Goal: Task Accomplishment & Management: Use online tool/utility

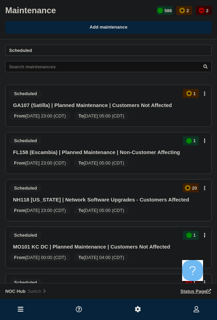
click at [20, 307] on icon at bounding box center [21, 309] width 6 height 7
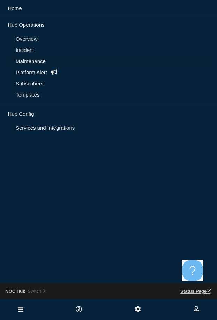
click at [26, 49] on link "Incident" at bounding box center [110, 50] width 188 height 6
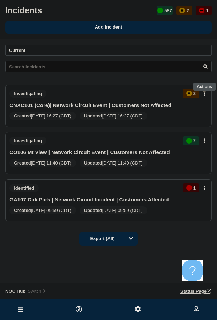
click at [205, 95] on button at bounding box center [204, 94] width 6 height 6
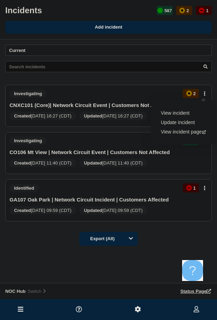
click at [181, 121] on link "Update incident" at bounding box center [178, 122] width 34 height 6
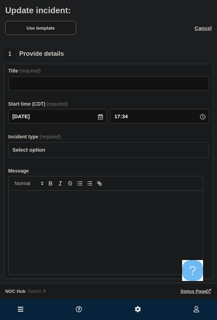
type input "CNXC101 (Core)| Network Circuit Event | Customers Not Affected"
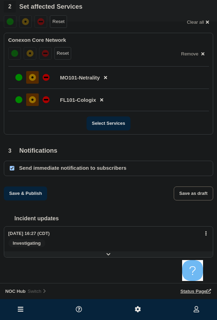
scroll to position [308, 0]
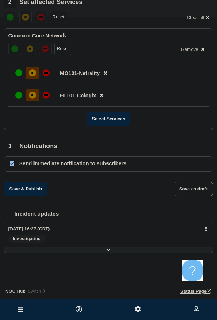
click at [109, 249] on icon at bounding box center [108, 249] width 4 height 5
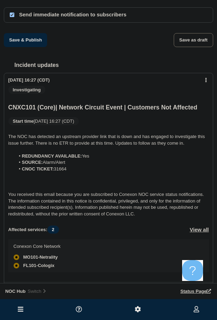
scroll to position [493, 0]
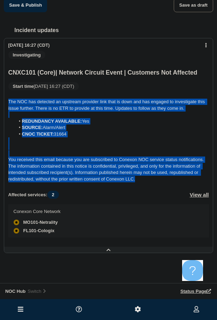
drag, startPoint x: 136, startPoint y: 178, endPoint x: 95, endPoint y: 132, distance: 62.2
click at [5, 98] on div "CNXC101 (Core)| Network Circuit Event | Customers Not Affected Start time : [DA…" at bounding box center [108, 157] width 208 height 177
copy div "The NOC has detected an upstream provider link that is down and has engaged to …"
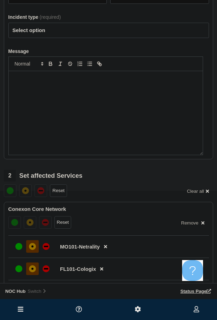
scroll to position [110, 0]
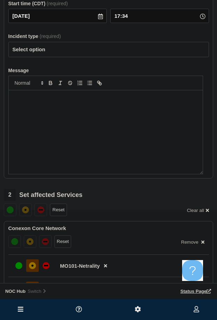
click at [51, 117] on div "Message" at bounding box center [106, 132] width 194 height 84
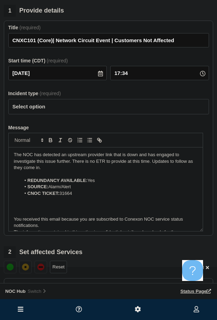
scroll to position [40, 0]
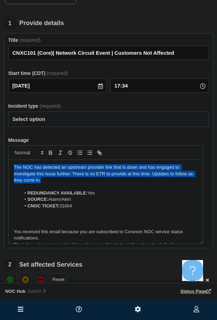
drag, startPoint x: 43, startPoint y: 184, endPoint x: 11, endPoint y: 171, distance: 34.2
click at [11, 171] on div "The NOC has detected an upstream provider link that is down and has engaged to …" at bounding box center [106, 202] width 194 height 84
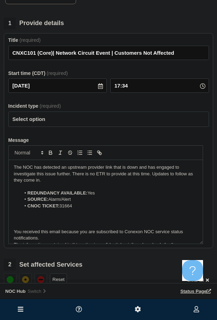
click at [87, 189] on p "Message" at bounding box center [105, 187] width 183 height 6
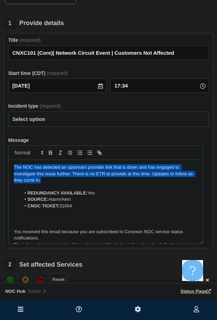
drag, startPoint x: 47, startPoint y: 183, endPoint x: 11, endPoint y: 168, distance: 39.0
click at [11, 168] on div "The NOC has detected an upstream provider link that is down and has engaged to …" at bounding box center [106, 202] width 194 height 84
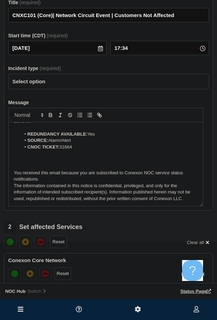
scroll to position [75, 0]
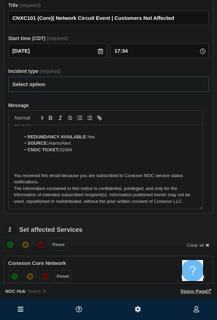
click at [55, 87] on select "Select option Investigating Identified Monitoring Resolved" at bounding box center [108, 84] width 200 height 15
select select "identified"
click at [8, 80] on select "Select option Investigating Identified Monitoring Resolved" at bounding box center [108, 84] width 200 height 15
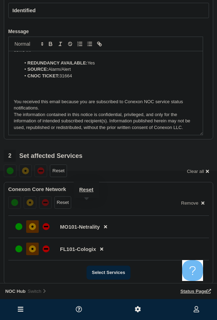
scroll to position [354, 0]
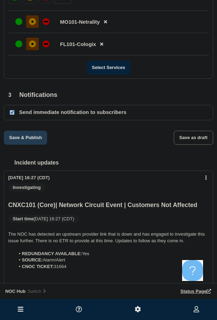
click at [28, 142] on button "Save & Publish" at bounding box center [25, 138] width 43 height 14
